Goal: Task Accomplishment & Management: Use online tool/utility

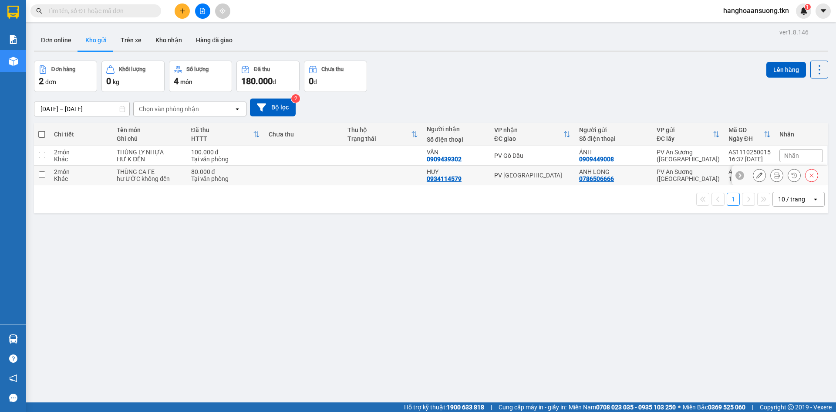
click at [64, 173] on div "2 món" at bounding box center [81, 171] width 54 height 7
checkbox input "true"
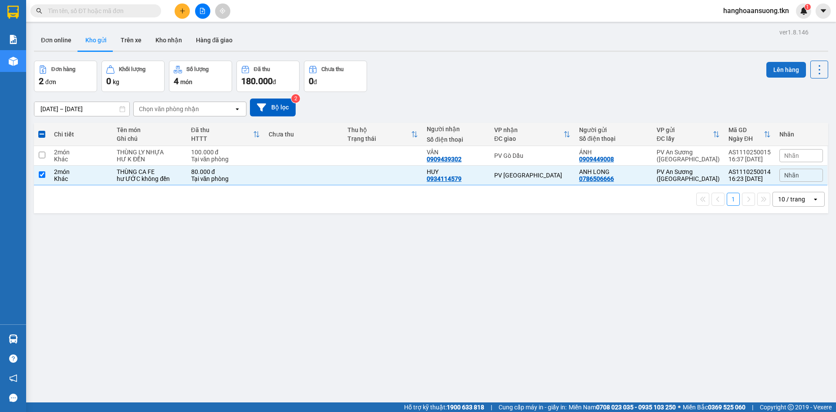
click at [773, 70] on button "Lên hàng" at bounding box center [787, 70] width 40 height 16
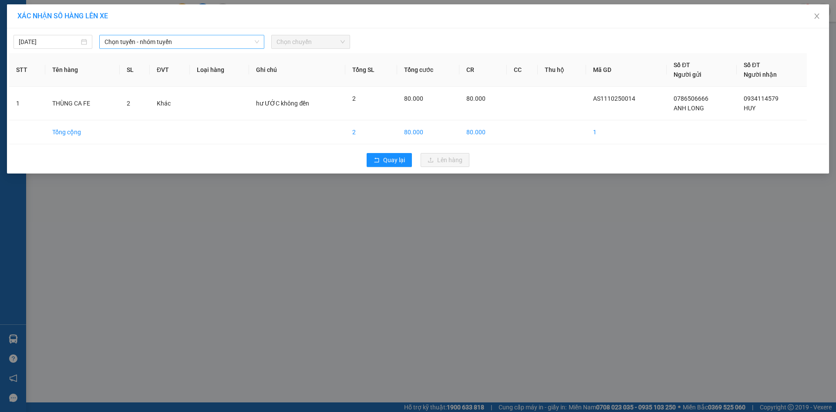
click at [145, 48] on span "Chọn tuyến - nhóm tuyến" at bounding box center [182, 41] width 155 height 13
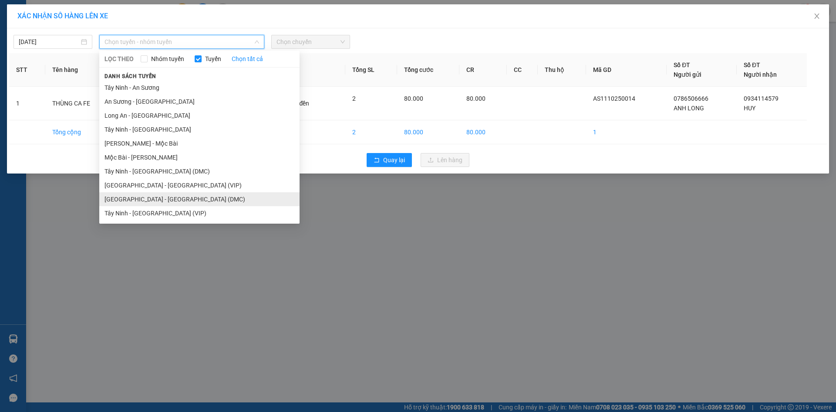
click at [140, 197] on li "[GEOGRAPHIC_DATA] - [GEOGRAPHIC_DATA] (DMC)" at bounding box center [199, 199] width 200 height 14
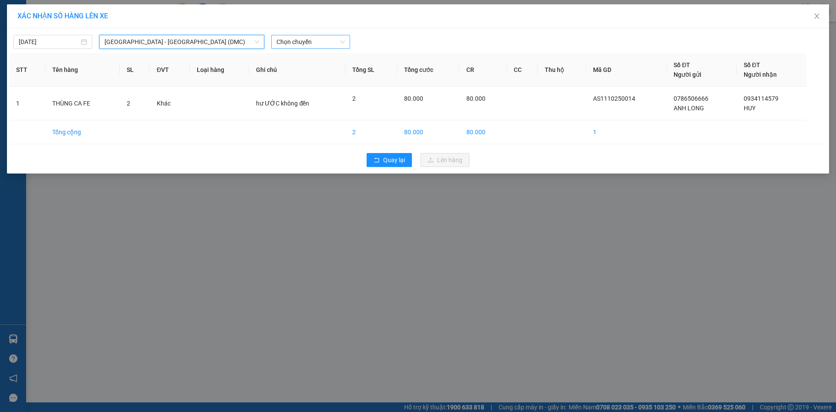
click at [303, 42] on span "Chọn chuyến" at bounding box center [311, 41] width 68 height 13
type input "3156"
click at [303, 61] on div "05:20 - 50H-231.56V" at bounding box center [311, 59] width 68 height 10
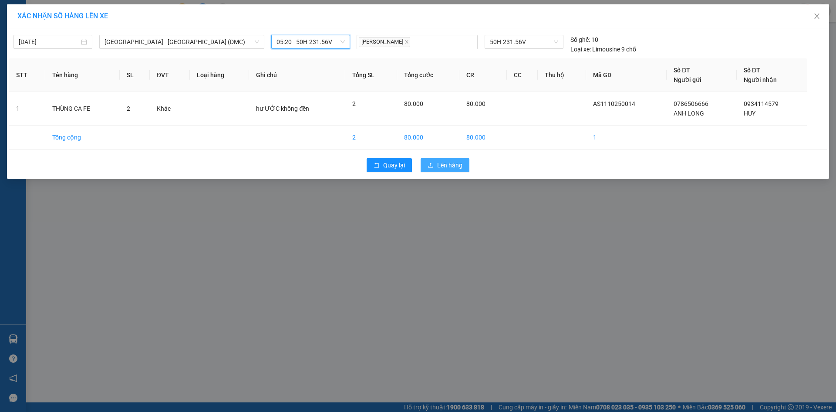
click at [446, 162] on span "Lên hàng" at bounding box center [449, 165] width 25 height 10
